Goal: Navigation & Orientation: Find specific page/section

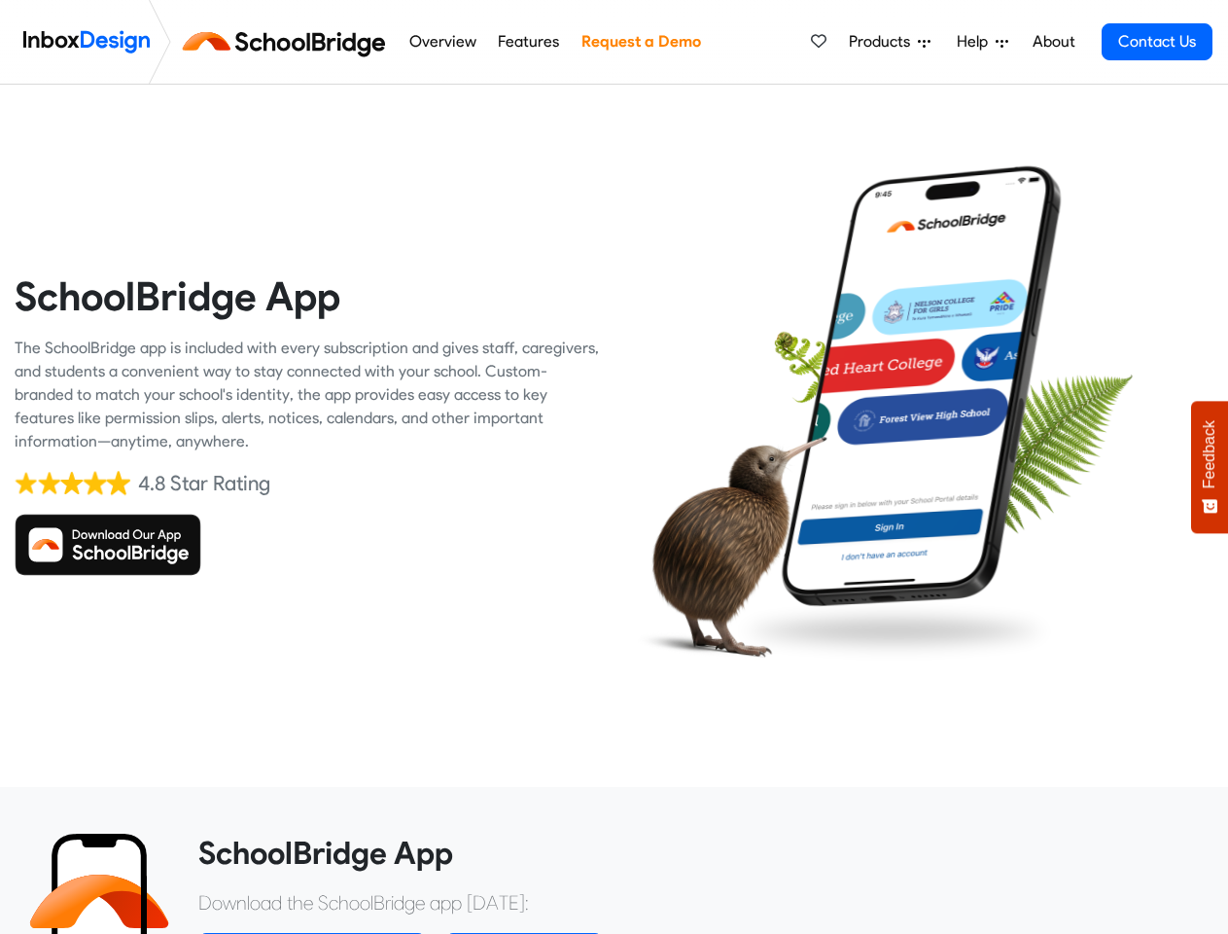
click at [615, 467] on div at bounding box center [922, 424] width 615 height 586
click at [891, 42] on span "Products" at bounding box center [883, 41] width 69 height 23
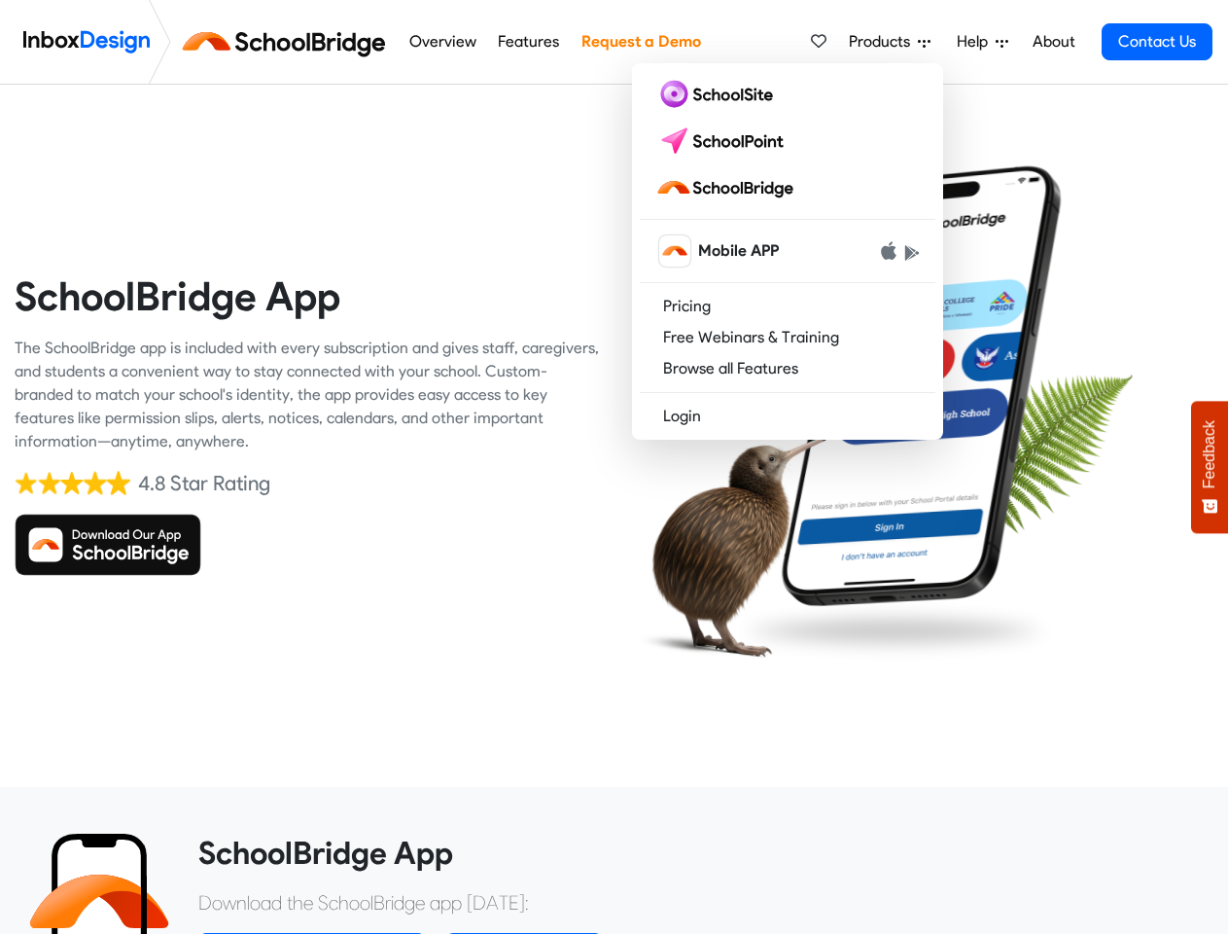
click at [984, 42] on span "Help" at bounding box center [976, 41] width 39 height 23
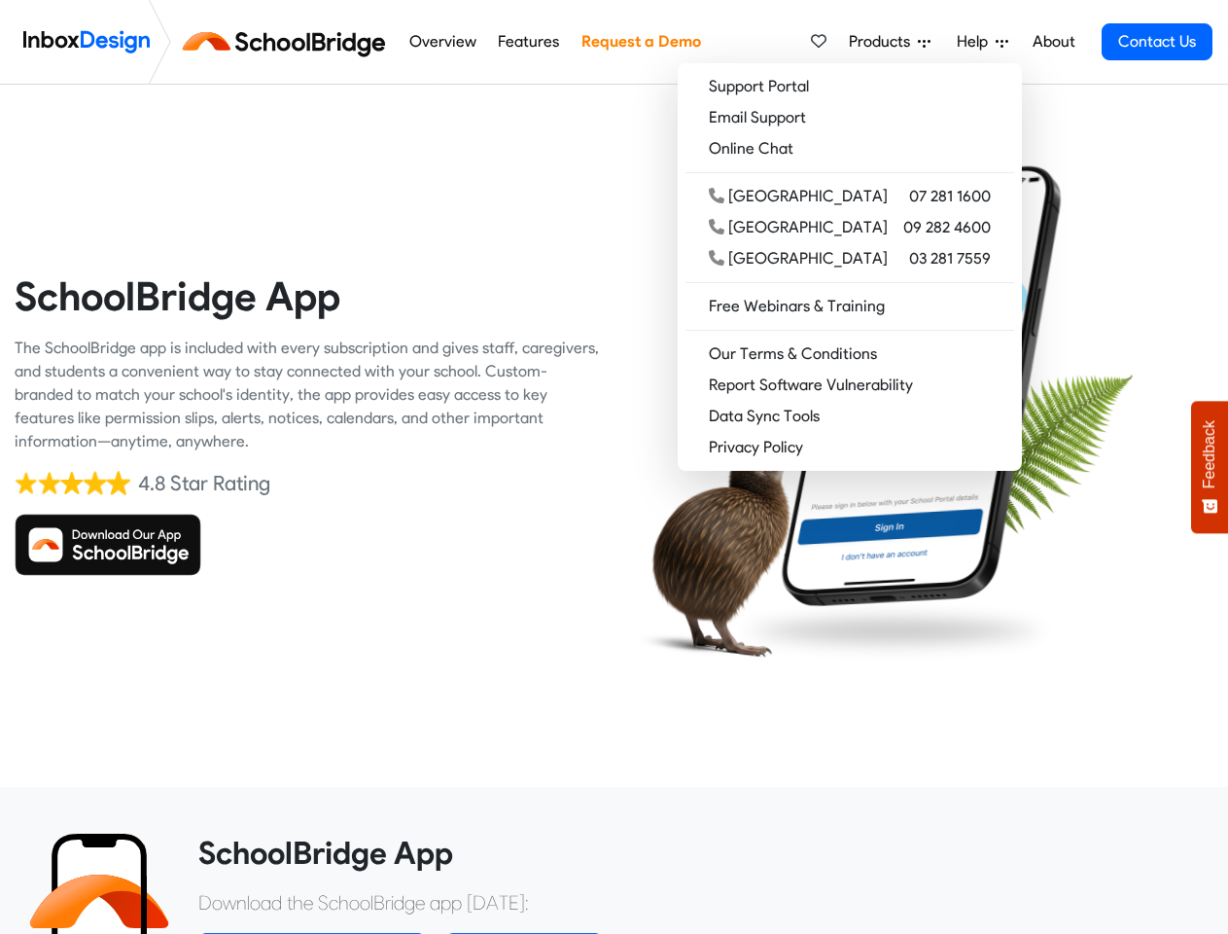
click at [1210, 467] on span "Feedback" at bounding box center [1210, 454] width 18 height 68
